Goal: Task Accomplishment & Management: Use online tool/utility

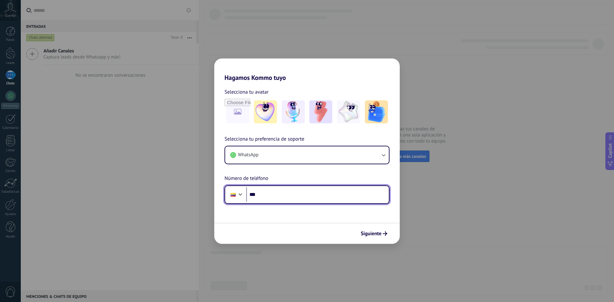
click at [325, 195] on input "***" at bounding box center [317, 194] width 143 height 15
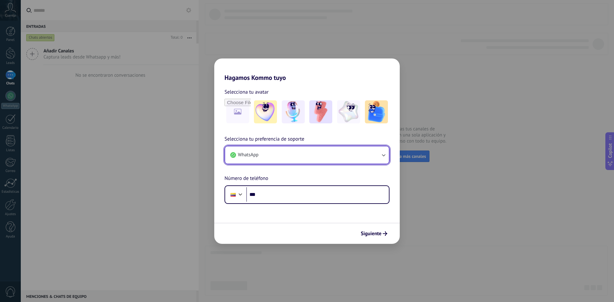
click at [300, 153] on button "WhatsApp" at bounding box center [307, 154] width 164 height 17
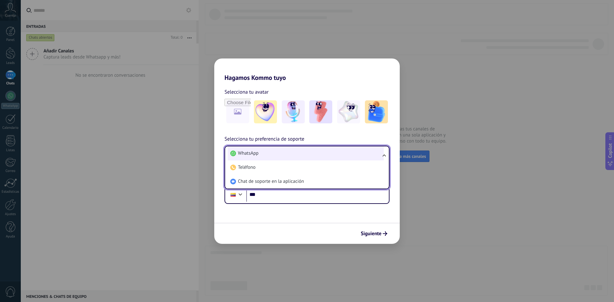
click at [291, 155] on li "WhatsApp" at bounding box center [306, 153] width 156 height 14
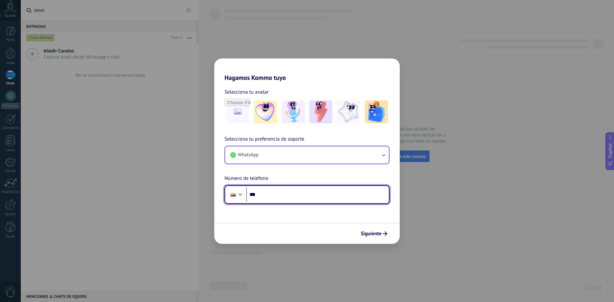
click at [297, 193] on input "***" at bounding box center [317, 194] width 143 height 15
type input "**********"
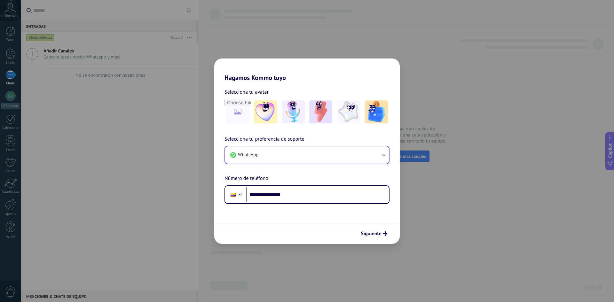
click at [376, 233] on span "Siguiente" at bounding box center [371, 234] width 21 height 4
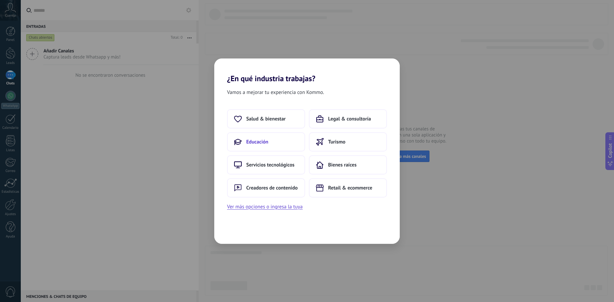
click at [269, 140] on button "Educación" at bounding box center [266, 141] width 78 height 19
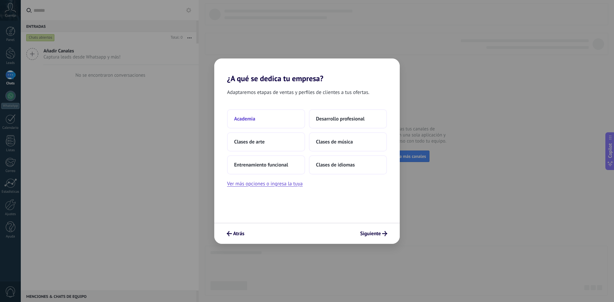
click at [245, 121] on span "Academia" at bounding box center [244, 119] width 21 height 6
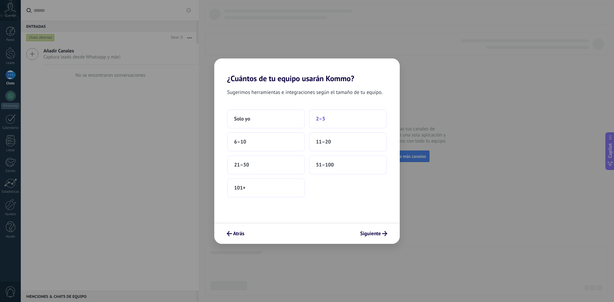
click at [335, 112] on button "2–5" at bounding box center [348, 118] width 78 height 19
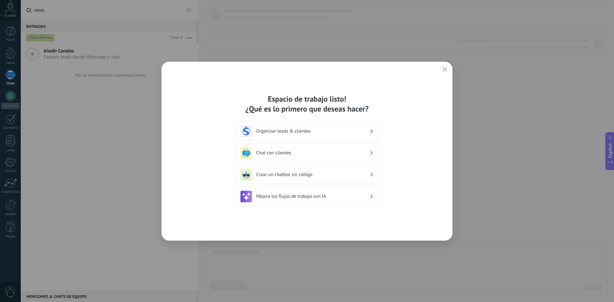
click at [306, 131] on h3 "Organizar leads & clientes" at bounding box center [313, 131] width 114 height 6
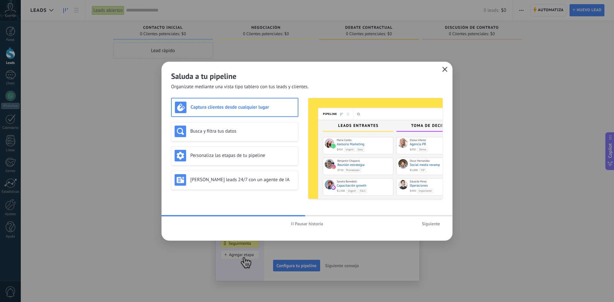
click at [442, 69] on button "button" at bounding box center [445, 69] width 8 height 9
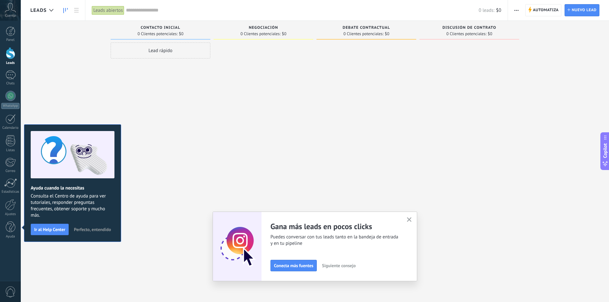
click at [412, 219] on icon "button" at bounding box center [409, 220] width 5 height 5
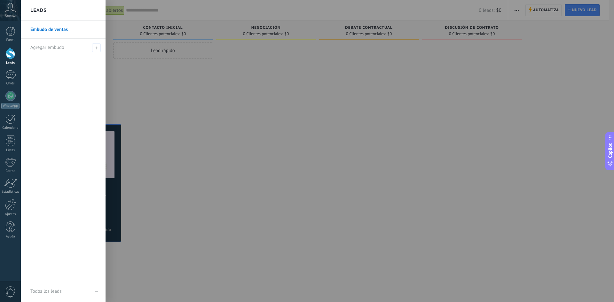
click at [137, 13] on div at bounding box center [328, 151] width 614 height 302
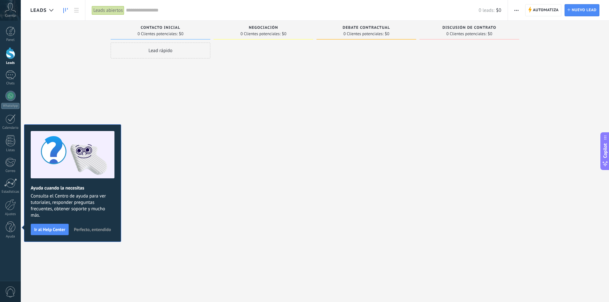
click at [117, 10] on div "Leads abiertos" at bounding box center [108, 10] width 33 height 9
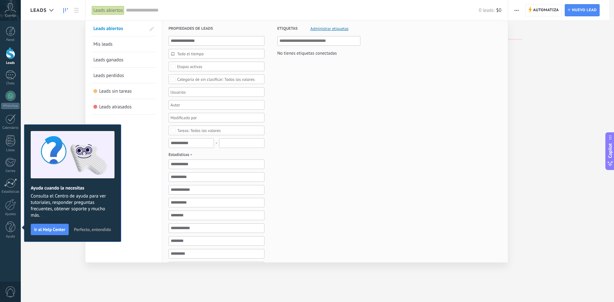
click at [43, 86] on div at bounding box center [307, 151] width 614 height 302
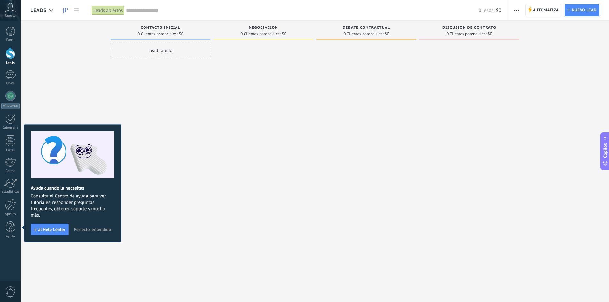
click at [118, 11] on div "Leads abiertos" at bounding box center [108, 10] width 33 height 9
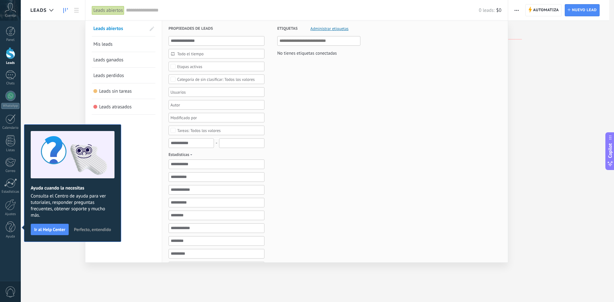
click at [515, 10] on div at bounding box center [307, 151] width 614 height 302
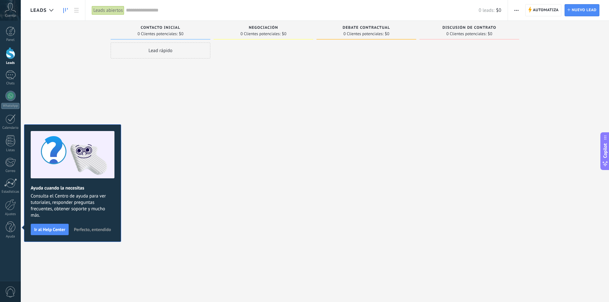
click at [514, 11] on button "button" at bounding box center [516, 10] width 9 height 12
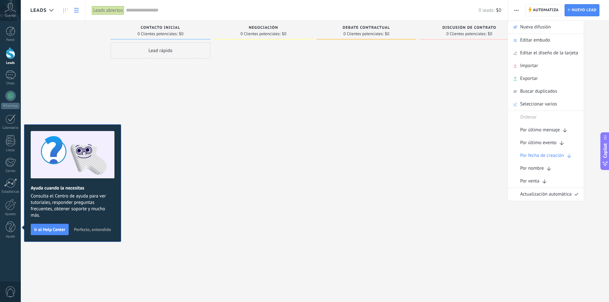
click at [75, 11] on icon at bounding box center [76, 10] width 4 height 4
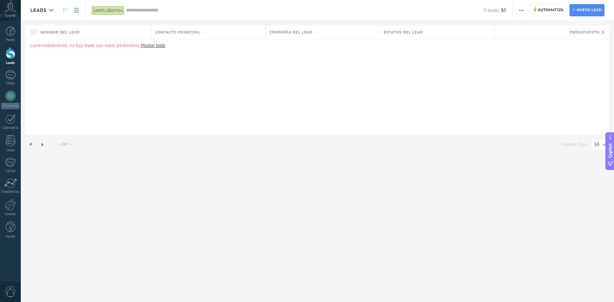
click at [14, 14] on span "Cuenta" at bounding box center [10, 16] width 11 height 4
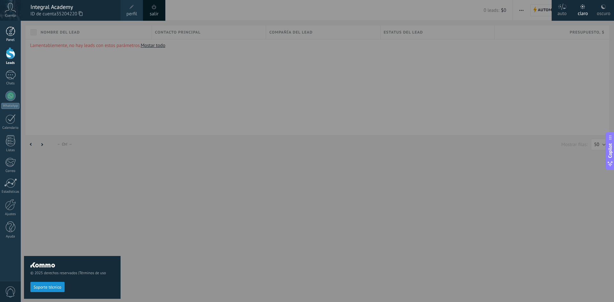
click at [6, 32] on div at bounding box center [11, 32] width 10 height 10
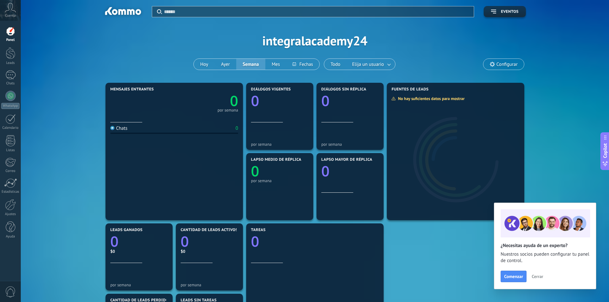
click at [503, 66] on span "Configurar" at bounding box center [507, 64] width 21 height 5
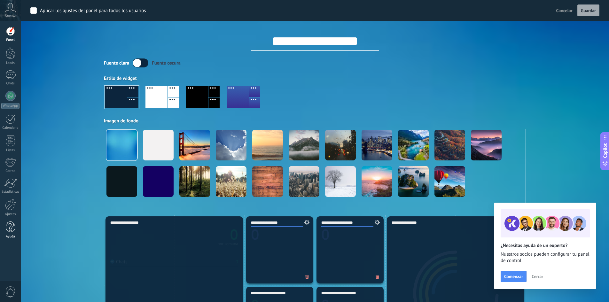
click at [13, 224] on div at bounding box center [11, 227] width 10 height 11
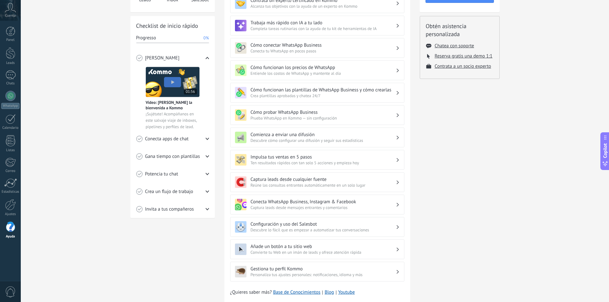
scroll to position [85, 0]
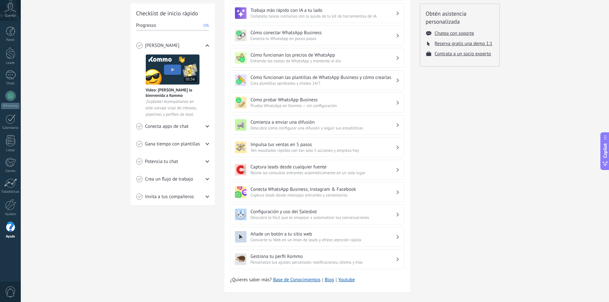
click at [189, 125] on div "Conecta apps de chat" at bounding box center [172, 127] width 73 height 18
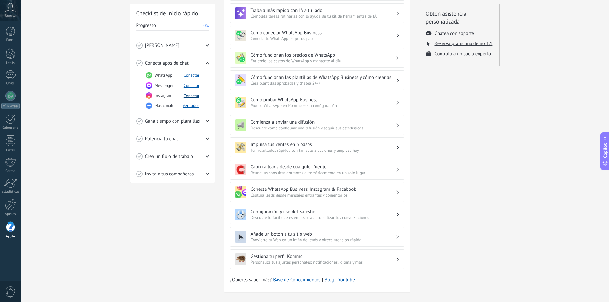
click at [193, 98] on button "Conectar" at bounding box center [192, 95] width 16 height 5
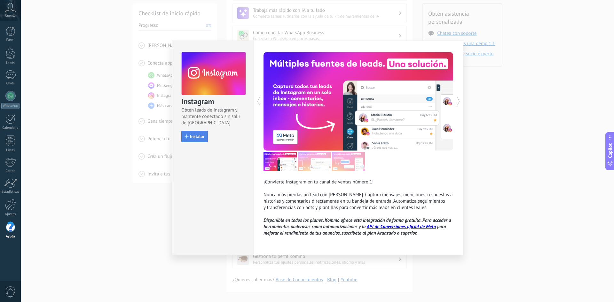
click at [197, 136] on span "Instalar" at bounding box center [197, 136] width 14 height 4
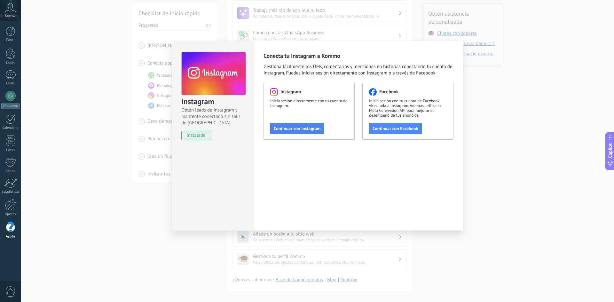
click at [309, 126] on span "Continuar con Instagram" at bounding box center [297, 128] width 47 height 4
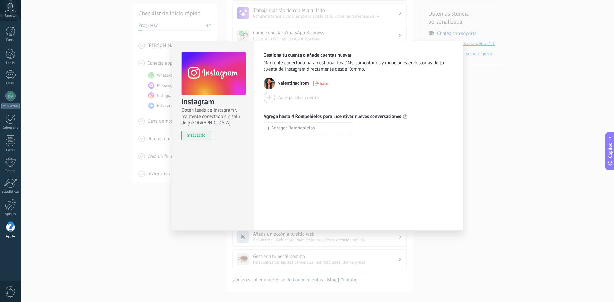
click at [305, 100] on div "Agregar otra cuenta" at bounding box center [298, 98] width 41 height 6
click at [273, 103] on div "Agregar otra cuenta" at bounding box center [359, 98] width 190 height 12
click at [268, 99] on div at bounding box center [270, 98] width 12 height 12
click at [507, 140] on div "Instagram Obtén leads de Instagram y mantente conectado sin salir de Kommo inst…" at bounding box center [317, 151] width 593 height 302
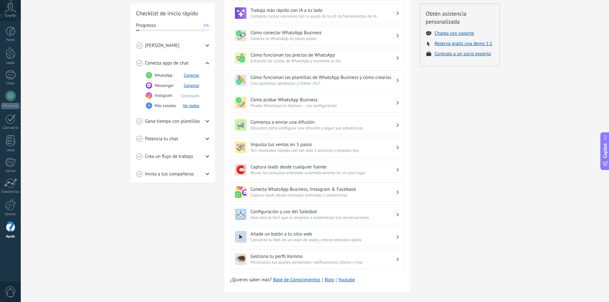
click at [9, 16] on span "Cuenta" at bounding box center [10, 16] width 11 height 4
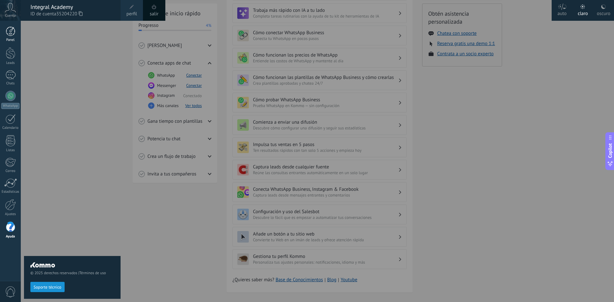
click at [13, 36] on link "Panel" at bounding box center [10, 35] width 21 height 16
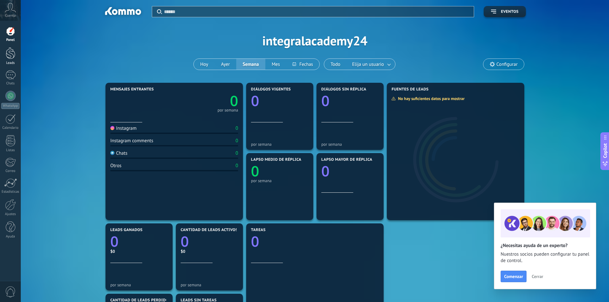
click at [9, 53] on div at bounding box center [11, 53] width 10 height 12
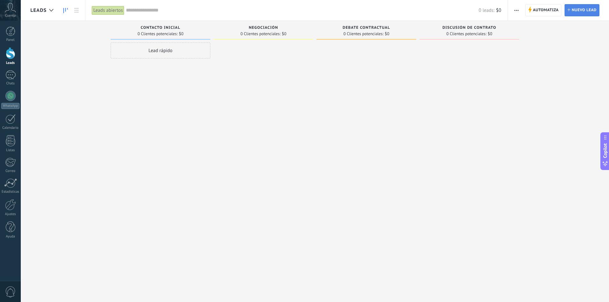
click at [574, 13] on span "Nuevo lead" at bounding box center [584, 10] width 25 height 12
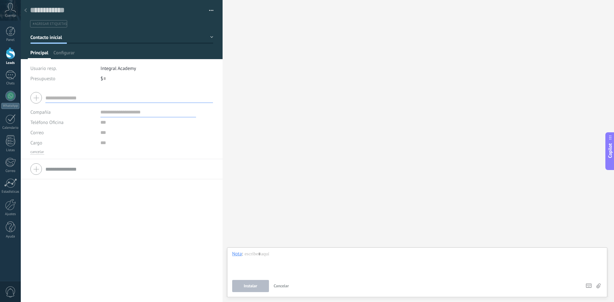
click at [300, 71] on div "Buscar Carga más Participantes: 0 Agregar usuario Bots: 0" at bounding box center [419, 151] width 392 height 302
